Goal: Task Accomplishment & Management: Manage account settings

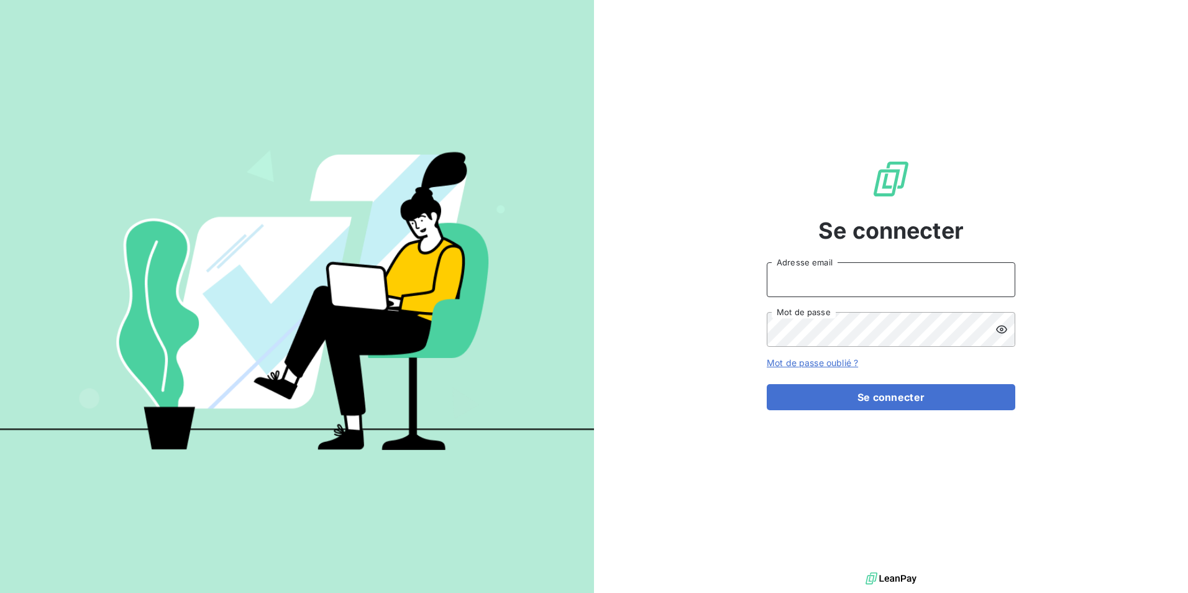
click at [855, 289] on input "Adresse email" at bounding box center [891, 279] width 248 height 35
type input "[EMAIL_ADDRESS][PERSON_NAME][DOMAIN_NAME]"
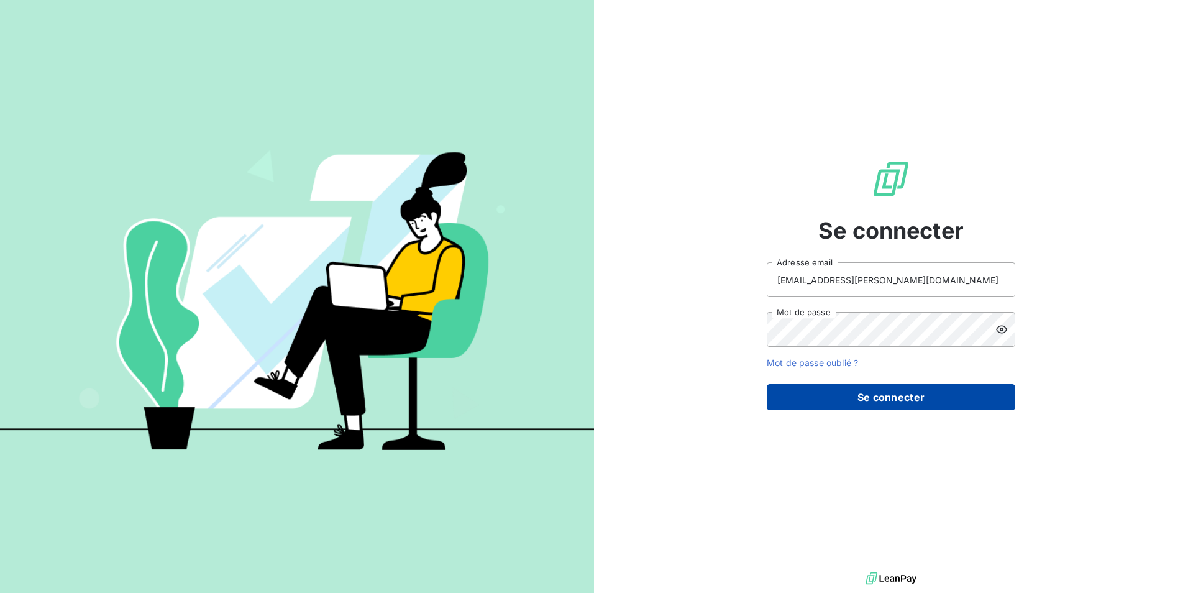
click at [886, 398] on button "Se connecter" at bounding box center [891, 397] width 248 height 26
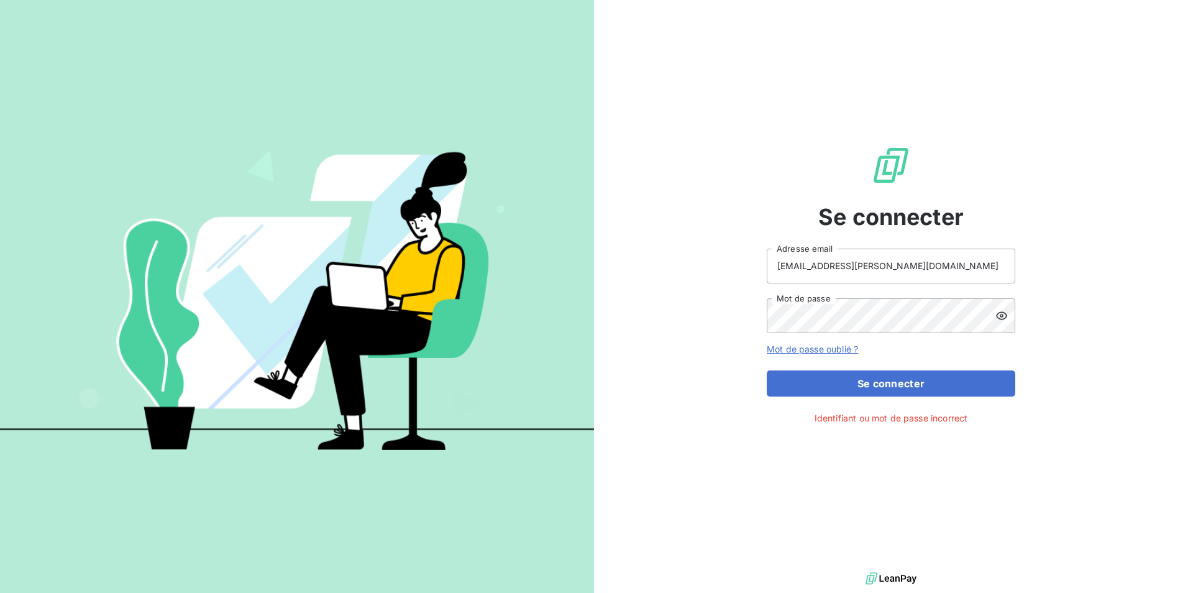
click at [1006, 314] on icon at bounding box center [1001, 315] width 12 height 12
click at [601, 324] on div "Se connecter [EMAIL_ADDRESS][PERSON_NAME][DOMAIN_NAME] Adresse email Mot de pas…" at bounding box center [891, 284] width 594 height 569
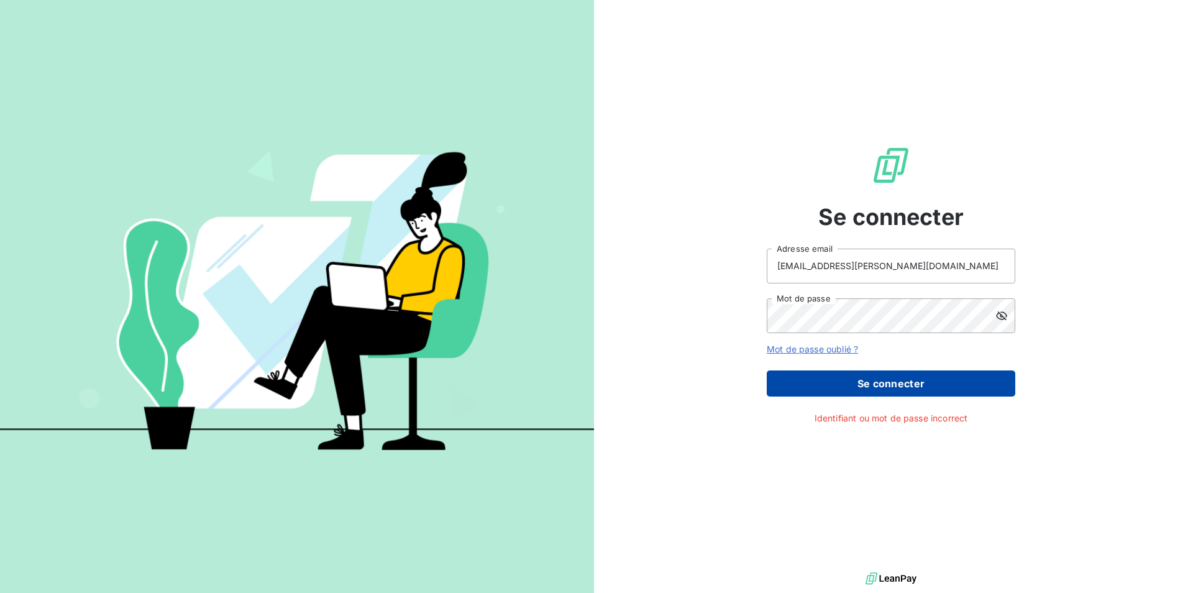
click at [891, 376] on button "Se connecter" at bounding box center [891, 383] width 248 height 26
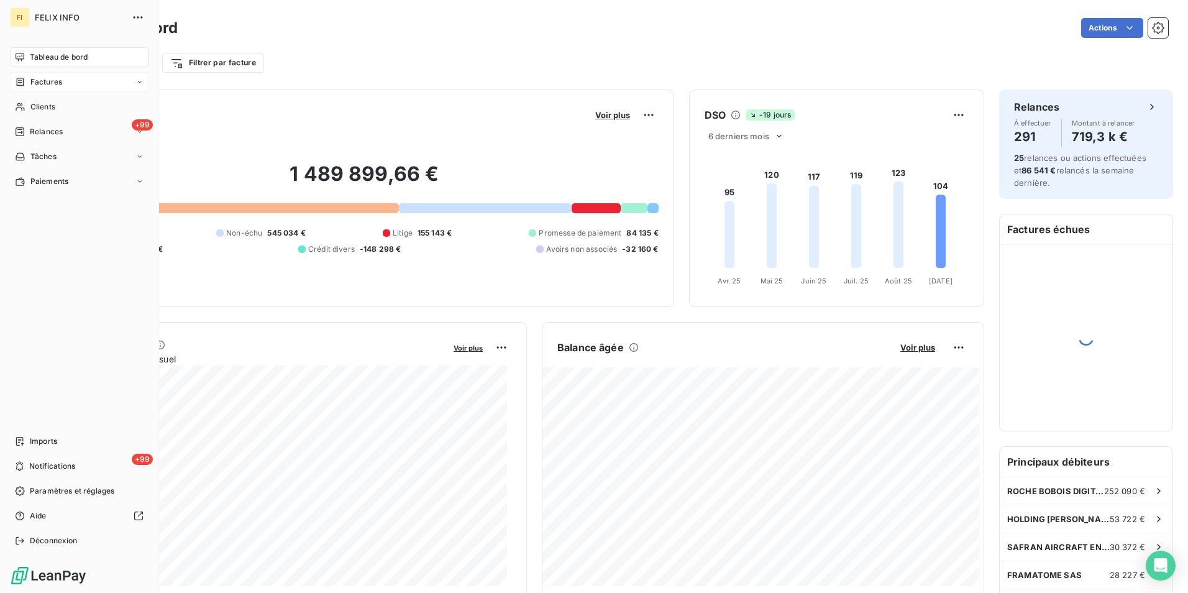
click at [43, 84] on span "Factures" at bounding box center [46, 81] width 32 height 11
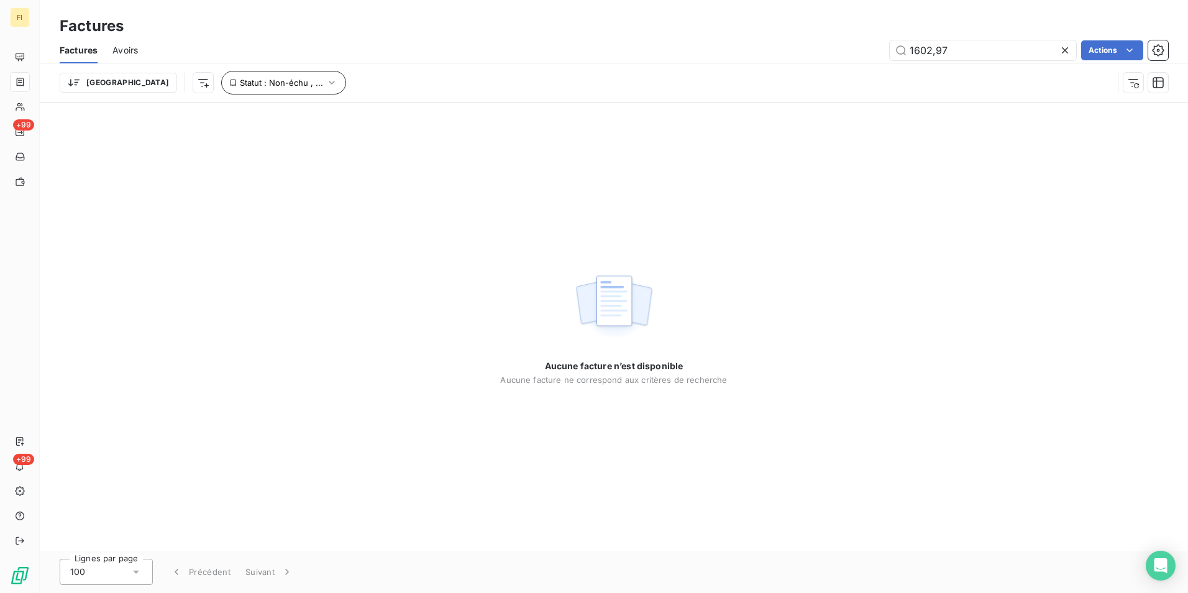
type input "1602,97"
click at [245, 82] on span "Statut : Non-échu , ..." at bounding box center [281, 83] width 83 height 10
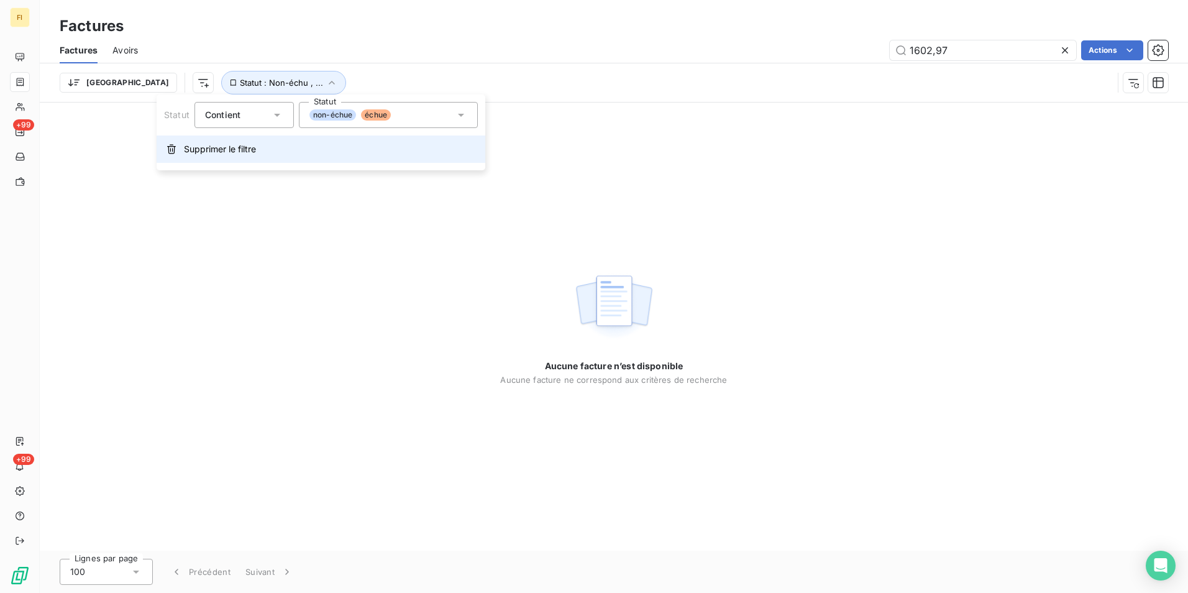
click at [245, 158] on button "Supprimer le filtre" at bounding box center [321, 148] width 329 height 27
